Goal: Transaction & Acquisition: Purchase product/service

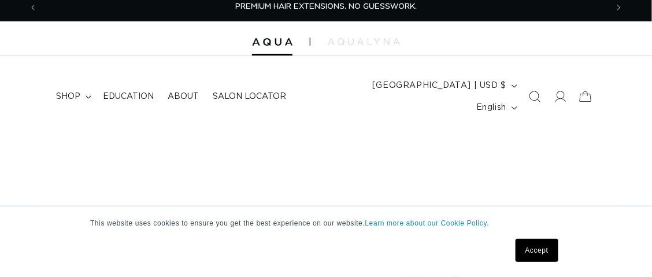
click at [652, 23] on html "This website uses cookies to ensure you get the best experience on our website.…" at bounding box center [326, 132] width 652 height 277
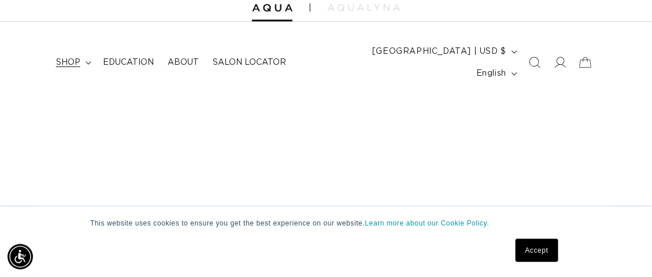
scroll to position [0, 1140]
click at [83, 50] on summary "shop" at bounding box center [72, 62] width 47 height 24
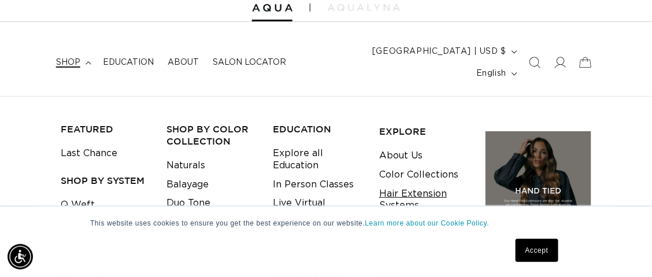
scroll to position [0, 570]
click at [410, 184] on link "Hair Extension Systems" at bounding box center [423, 199] width 88 height 31
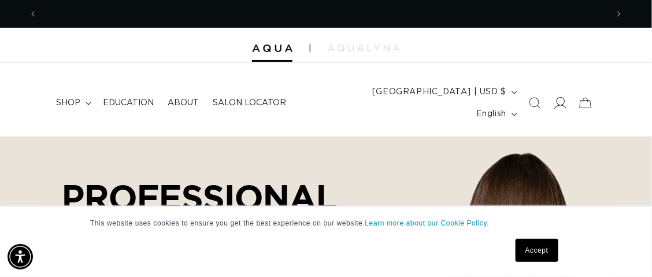
click at [559, 97] on icon at bounding box center [560, 103] width 12 height 12
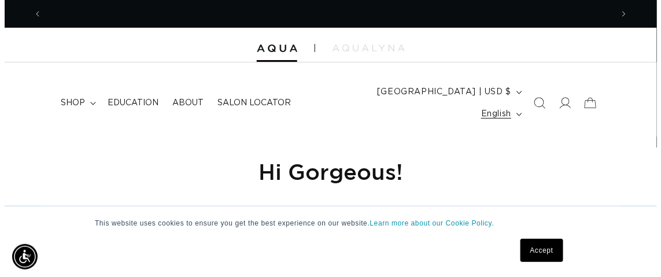
scroll to position [0, 1140]
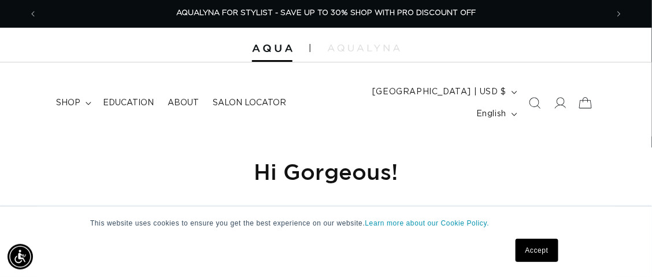
click at [581, 98] on icon at bounding box center [585, 103] width 13 height 11
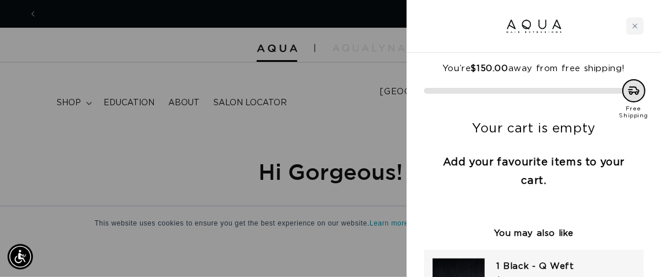
scroll to position [0, 0]
click at [307, 58] on div at bounding box center [330, 138] width 661 height 277
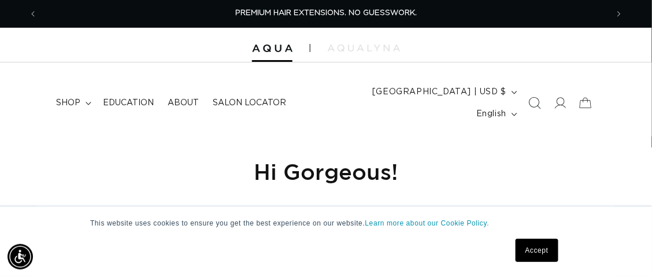
click at [530, 97] on icon "Search" at bounding box center [535, 103] width 12 height 12
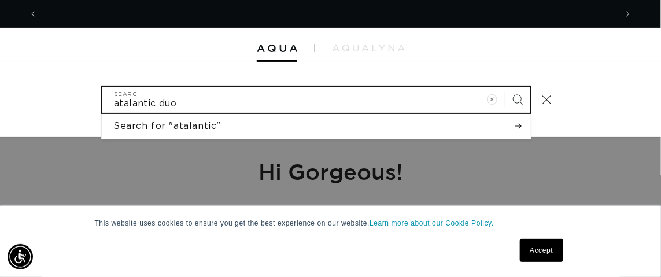
scroll to position [0, 1158]
type input "atalantic duo tone"
click at [505, 87] on button "Search" at bounding box center [517, 99] width 25 height 25
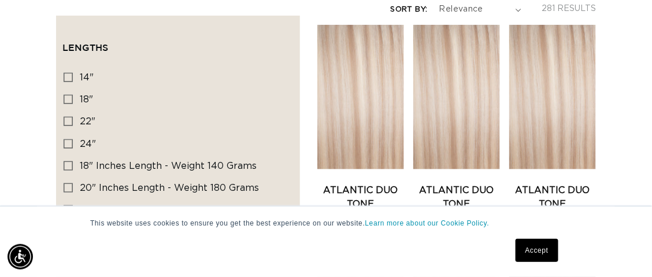
scroll to position [0, 570]
click at [68, 139] on icon at bounding box center [68, 143] width 9 height 9
click at [68, 139] on input "24" 24" (78 products)" at bounding box center [68, 143] width 9 height 9
checkbox input "true"
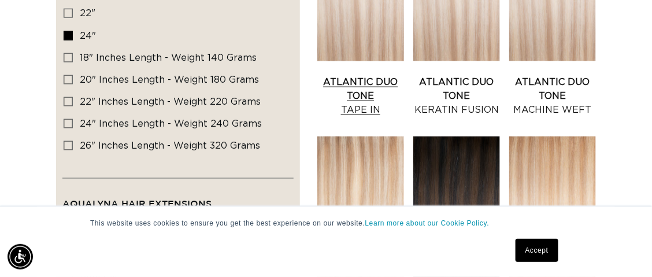
click at [339, 75] on link "Atlantic Duo Tone Tape In" at bounding box center [360, 96] width 87 height 42
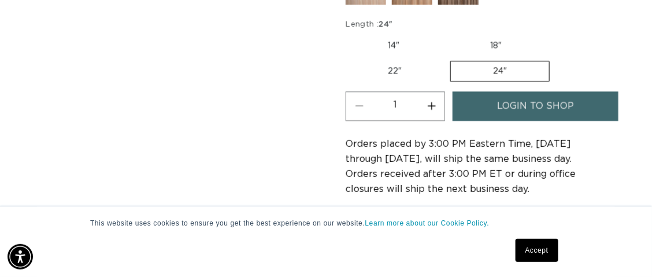
click at [432, 91] on button "Increase quantity for Atlantic Duo Tone - Tape In" at bounding box center [432, 105] width 26 height 29
type input "2"
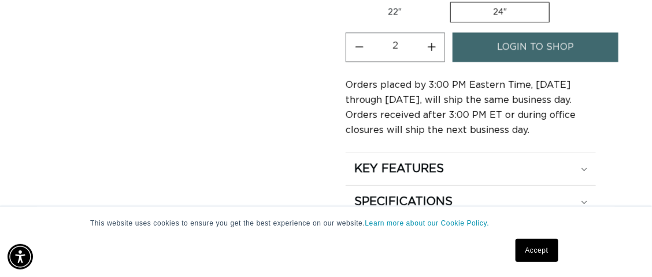
click at [511, 32] on span "login to shop" at bounding box center [535, 46] width 77 height 29
